Goal: Check status

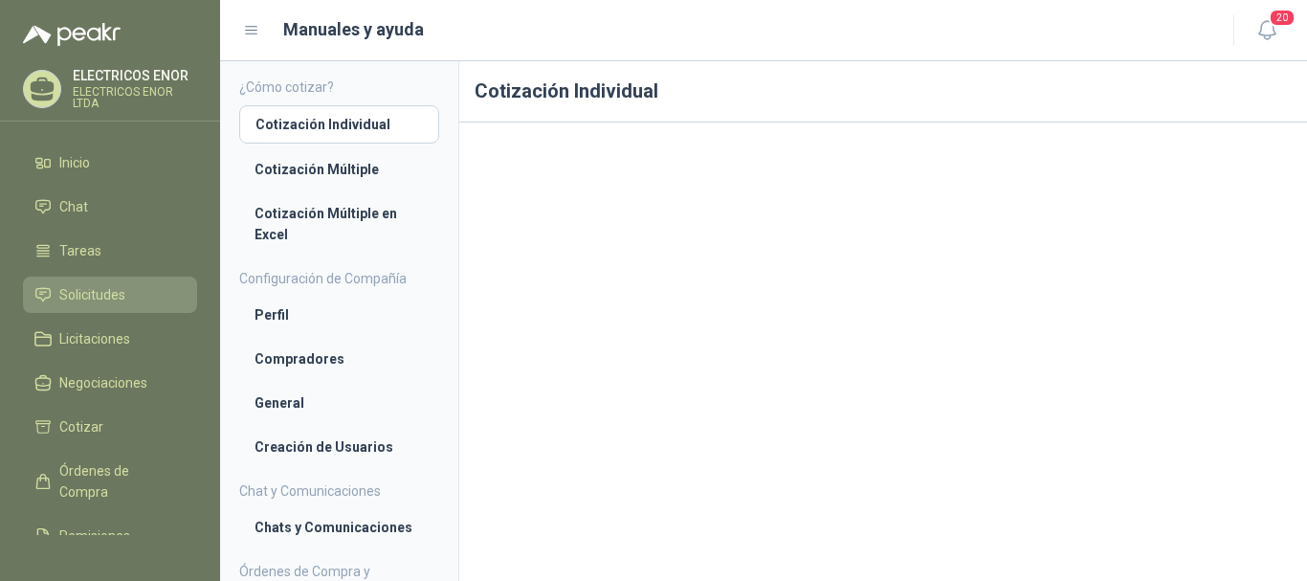
click at [85, 285] on span "Solicitudes" at bounding box center [92, 294] width 66 height 21
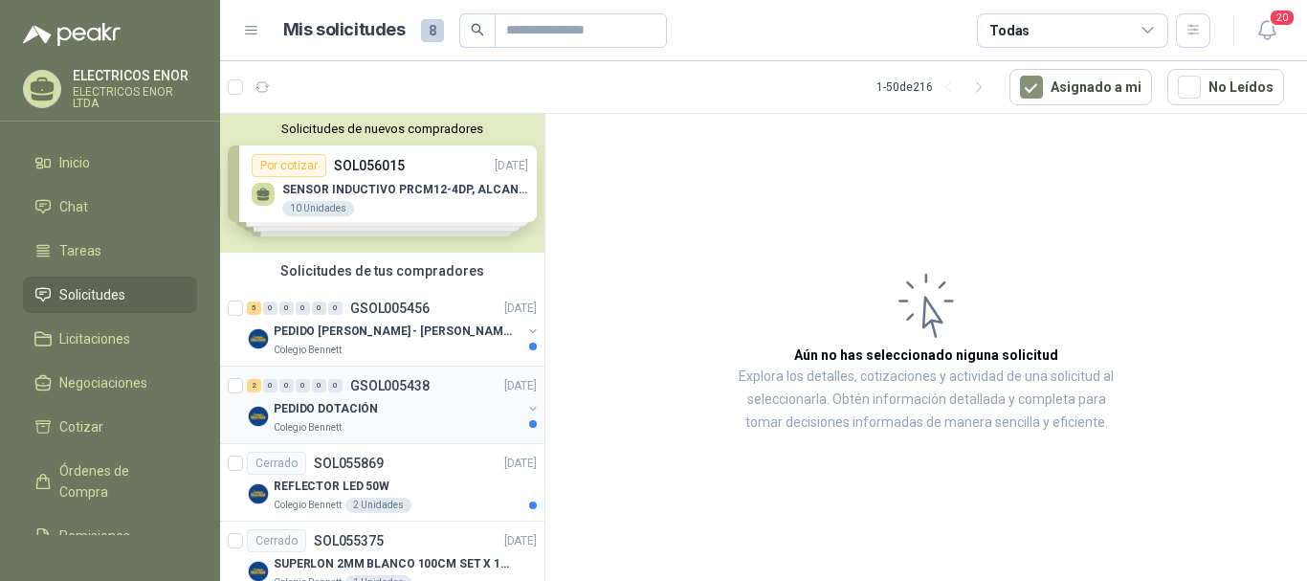
click at [392, 404] on div "PEDIDO DOTACIÓN" at bounding box center [398, 408] width 248 height 23
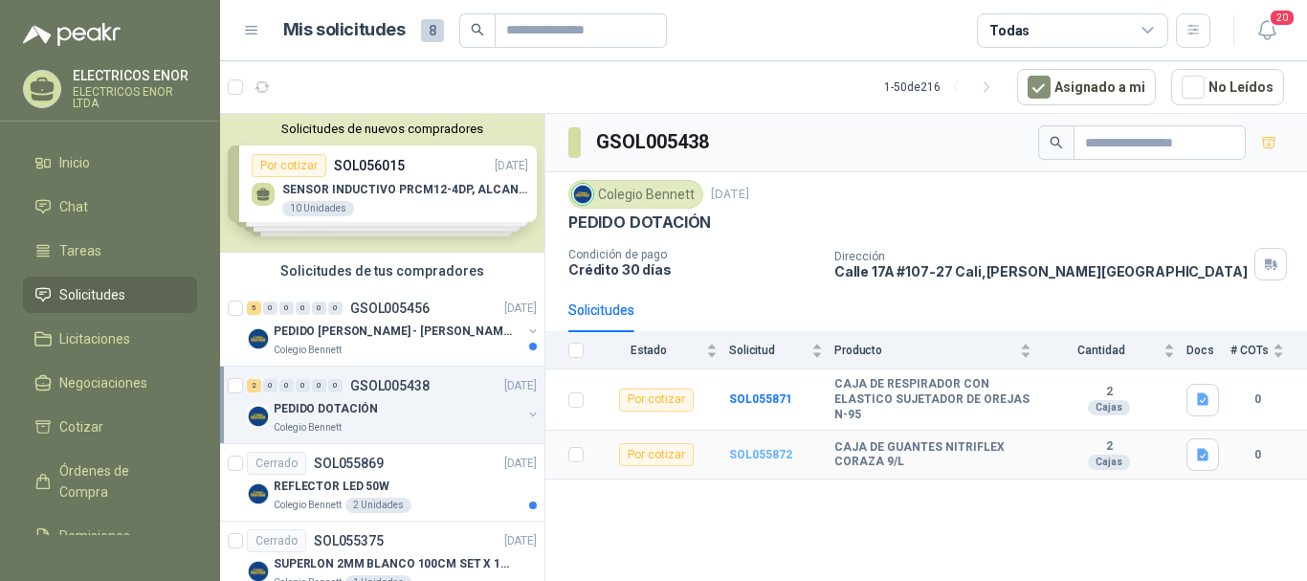
click at [756, 452] on b "SOL055872" at bounding box center [760, 454] width 63 height 13
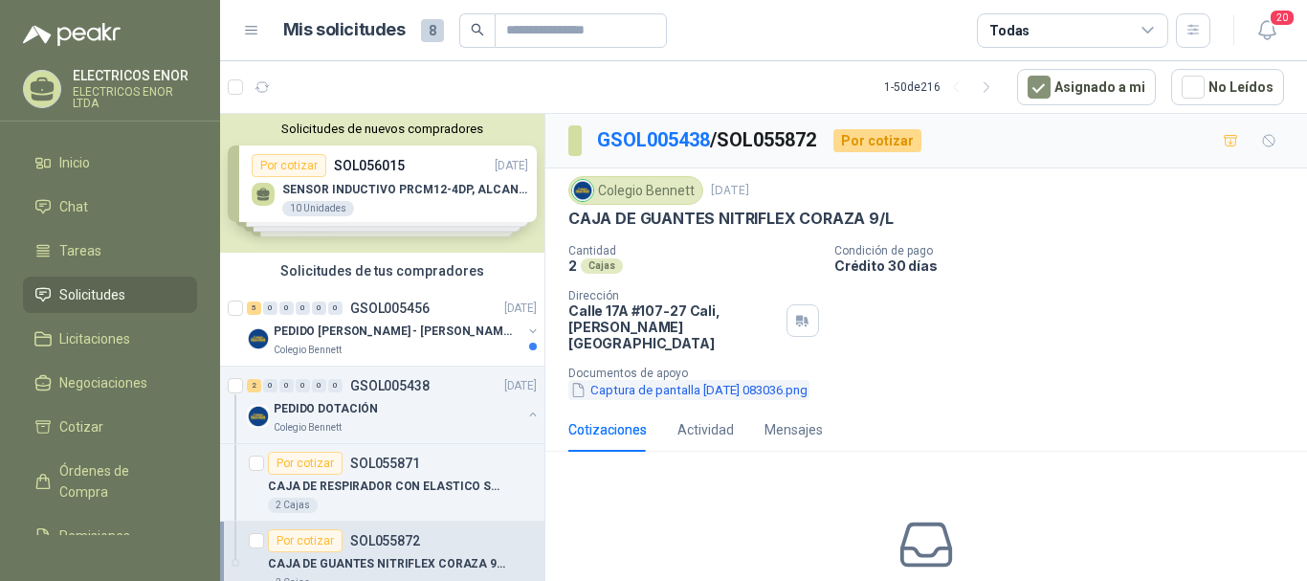
click at [613, 380] on button "Captura de pantalla [DATE] 083036.png" at bounding box center [688, 390] width 241 height 20
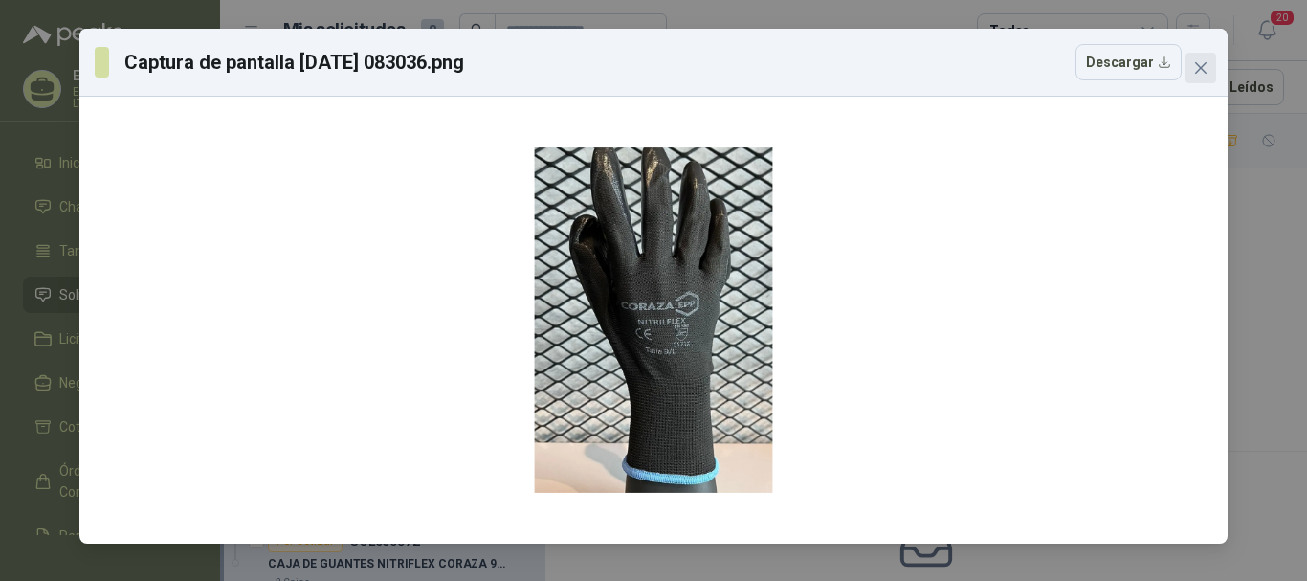
click at [1201, 62] on icon "close" at bounding box center [1200, 67] width 15 height 15
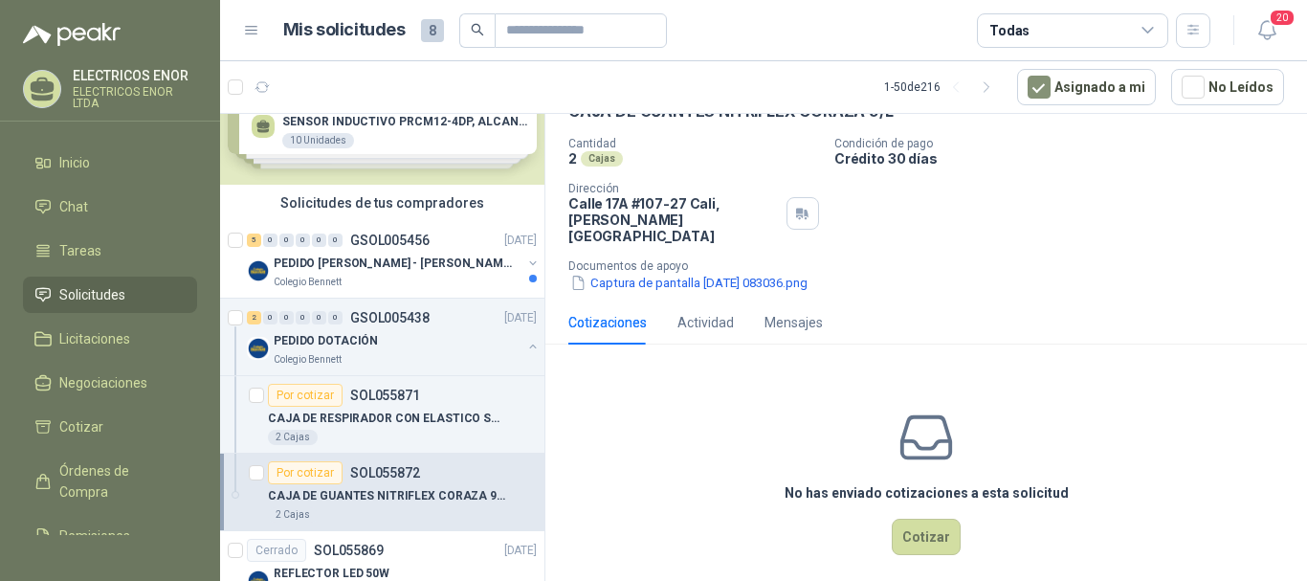
scroll to position [96, 0]
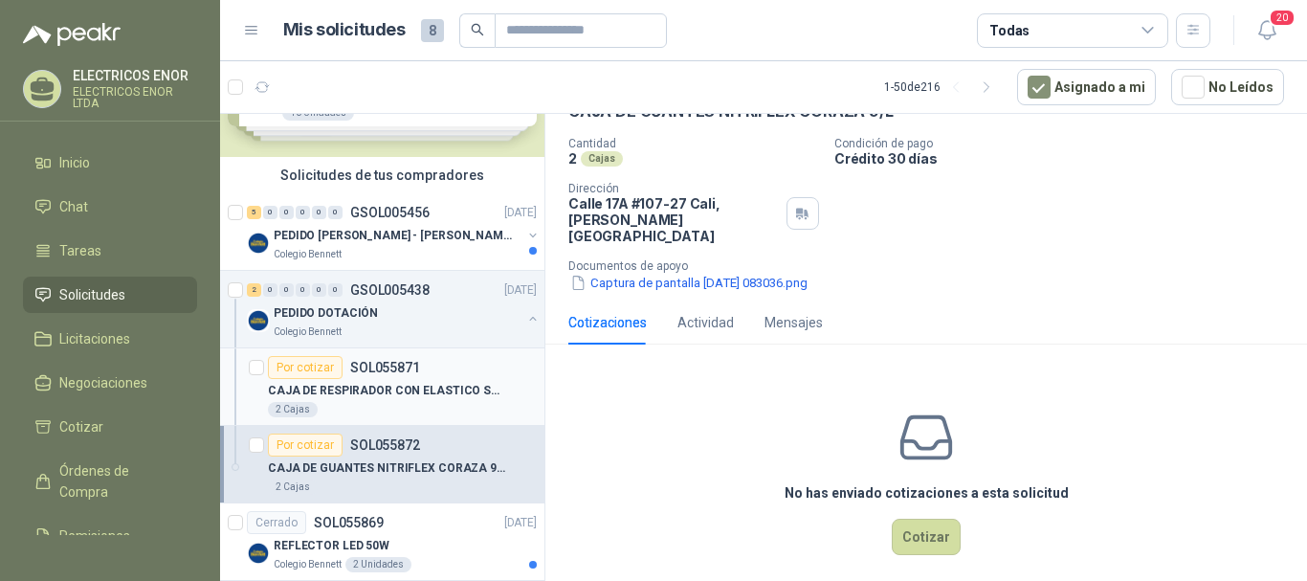
click at [388, 398] on p "CAJA DE RESPIRADOR CON ELASTICO SUJETADOR DE OREJAS N-95" at bounding box center [387, 391] width 238 height 18
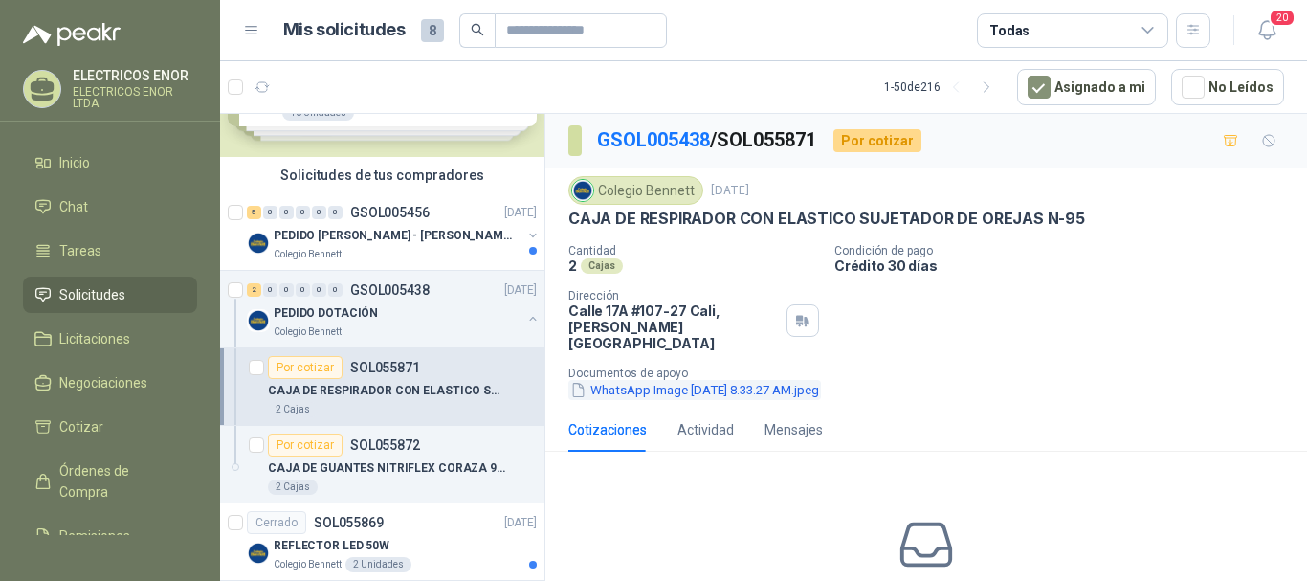
click at [630, 380] on button "WhatsApp Image [DATE] 8.33.27 AM.jpeg" at bounding box center [694, 390] width 253 height 20
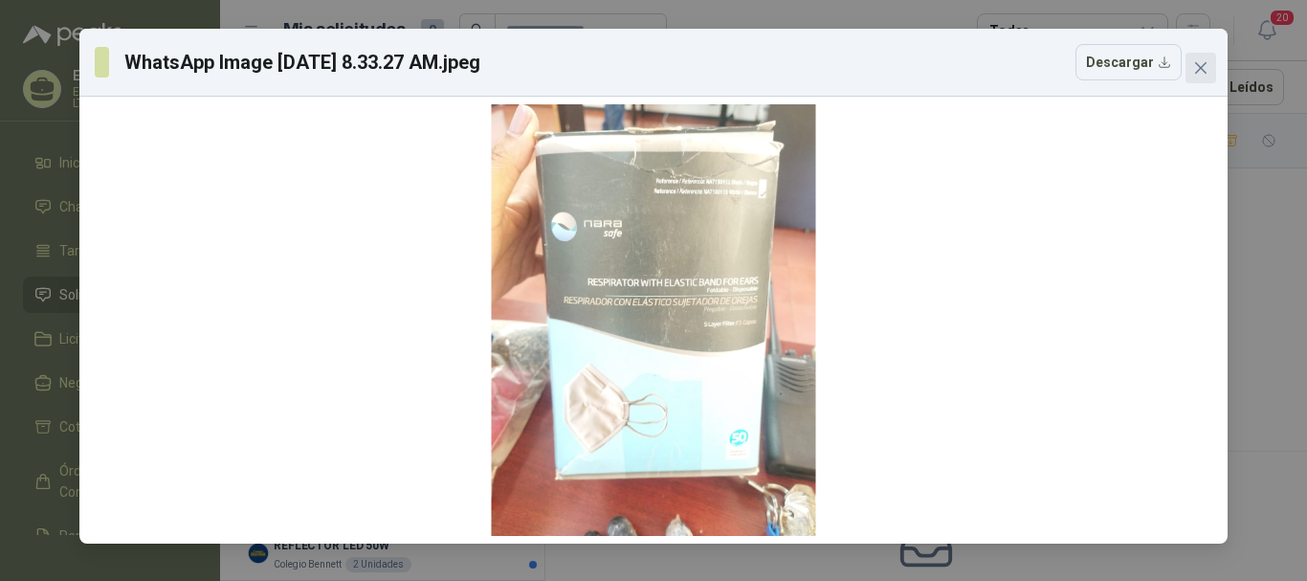
click at [1190, 78] on button "Close" at bounding box center [1201, 68] width 31 height 31
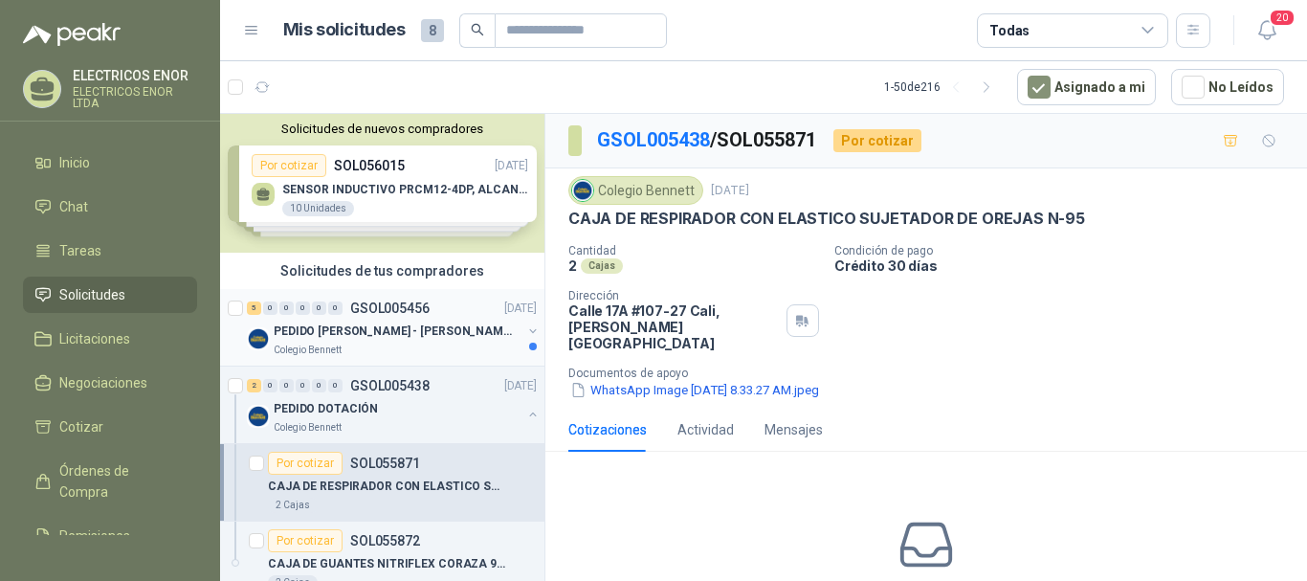
click at [444, 335] on div "PEDIDO [PERSON_NAME] - [PERSON_NAME]" at bounding box center [398, 331] width 248 height 23
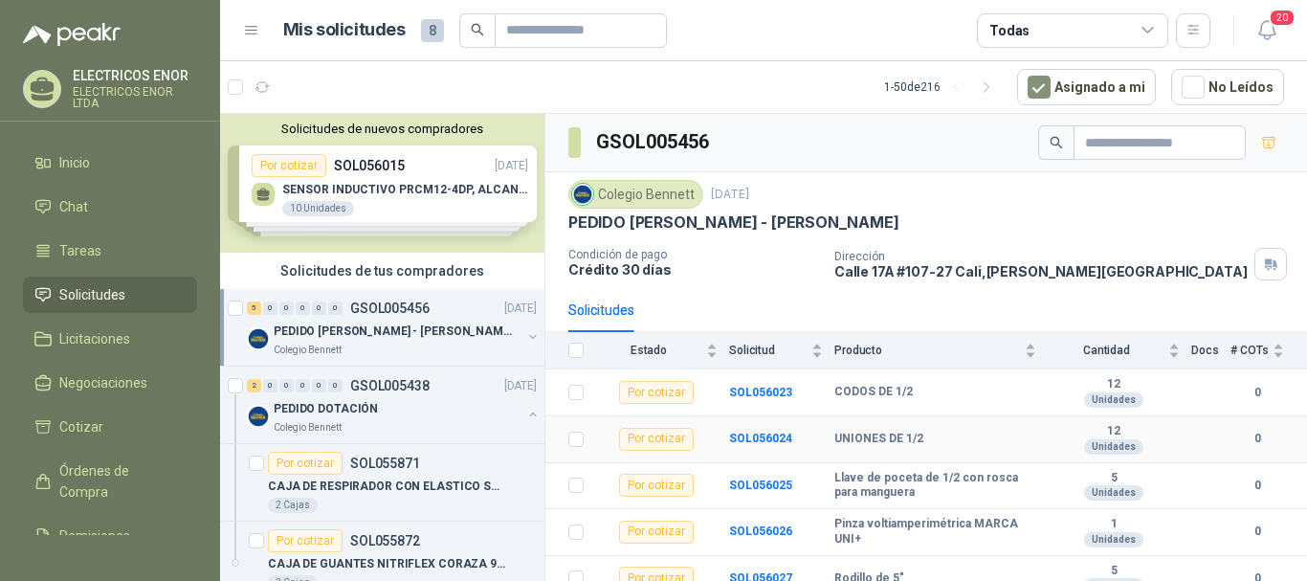
scroll to position [14, 0]
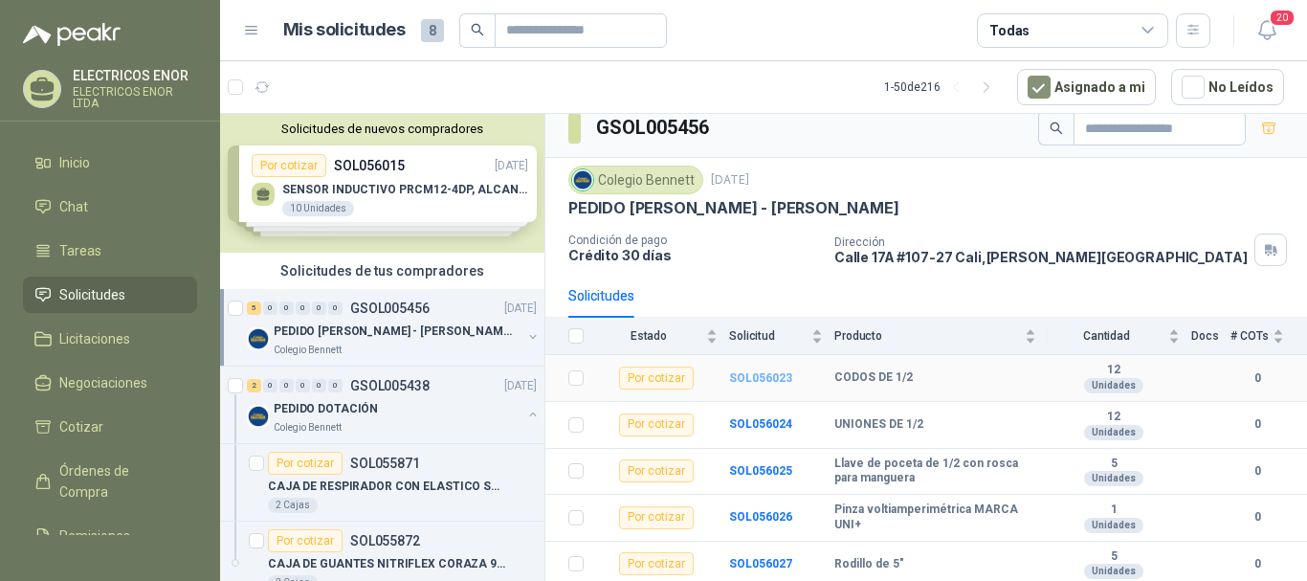
click at [743, 375] on b "SOL056023" at bounding box center [760, 377] width 63 height 13
